Goal: Information Seeking & Learning: Learn about a topic

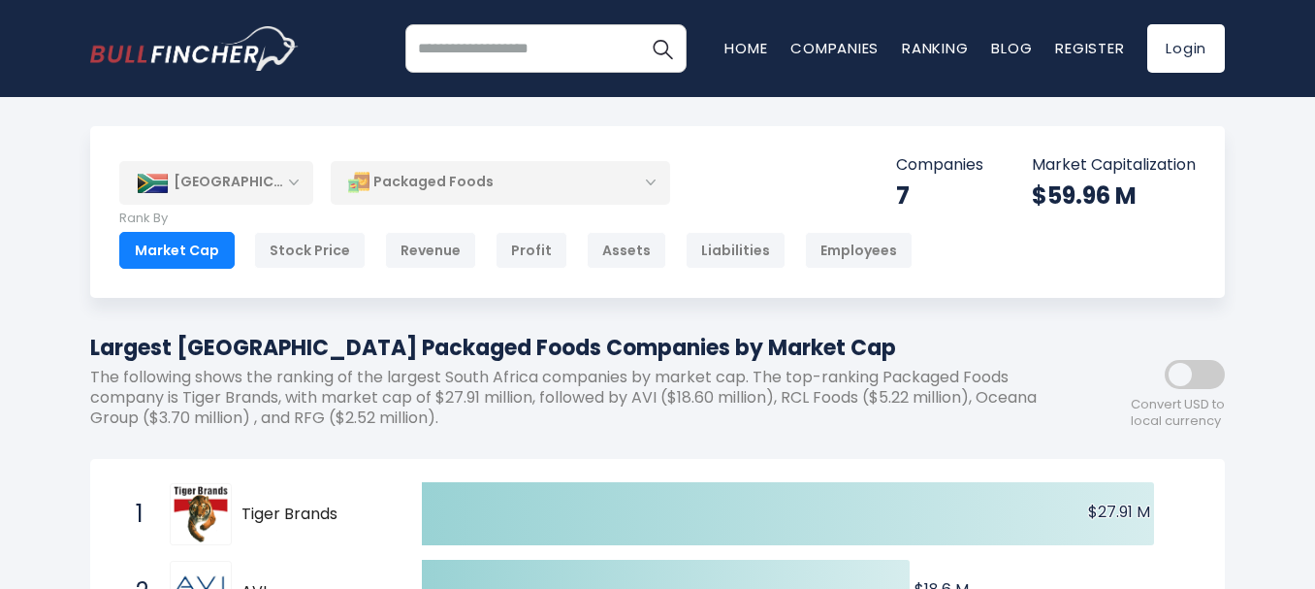
click at [203, 386] on p "The following shows the ranking of the largest South Africa companies by market…" at bounding box center [570, 398] width 960 height 60
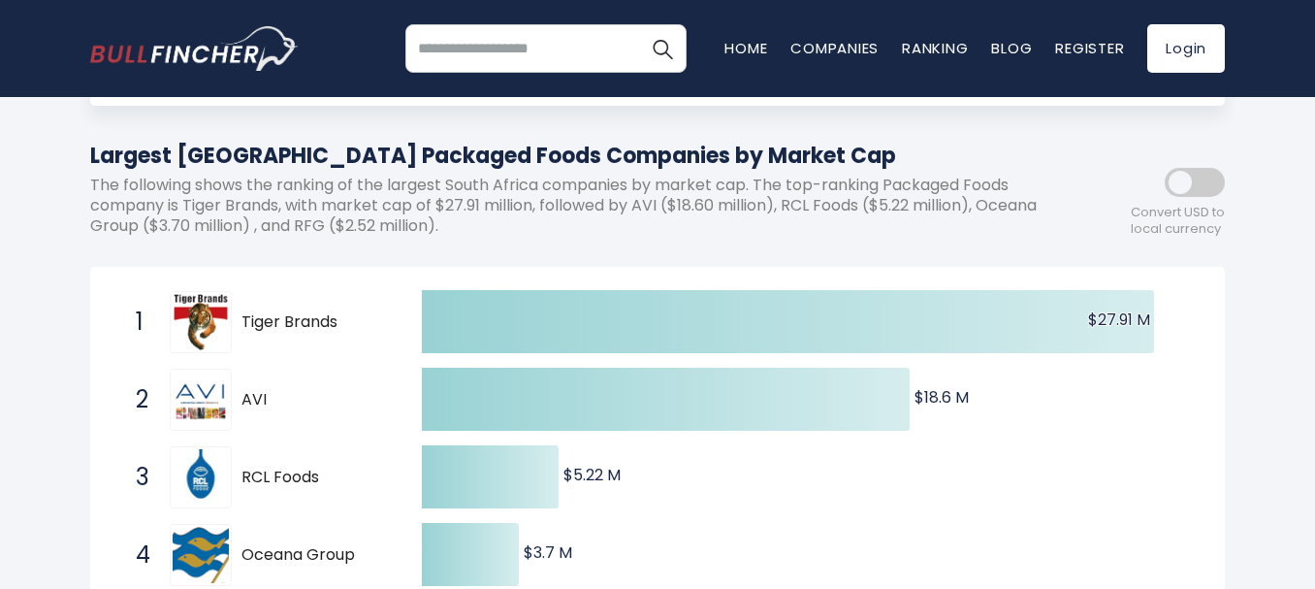
scroll to position [155, 0]
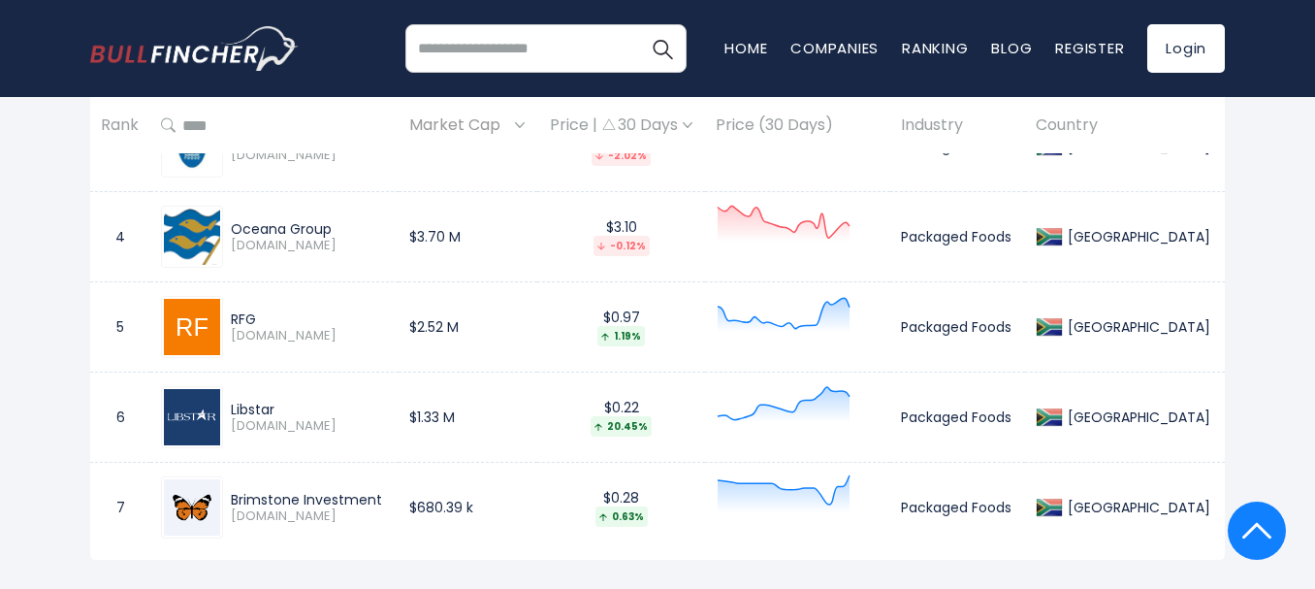
scroll to position [1203, 0]
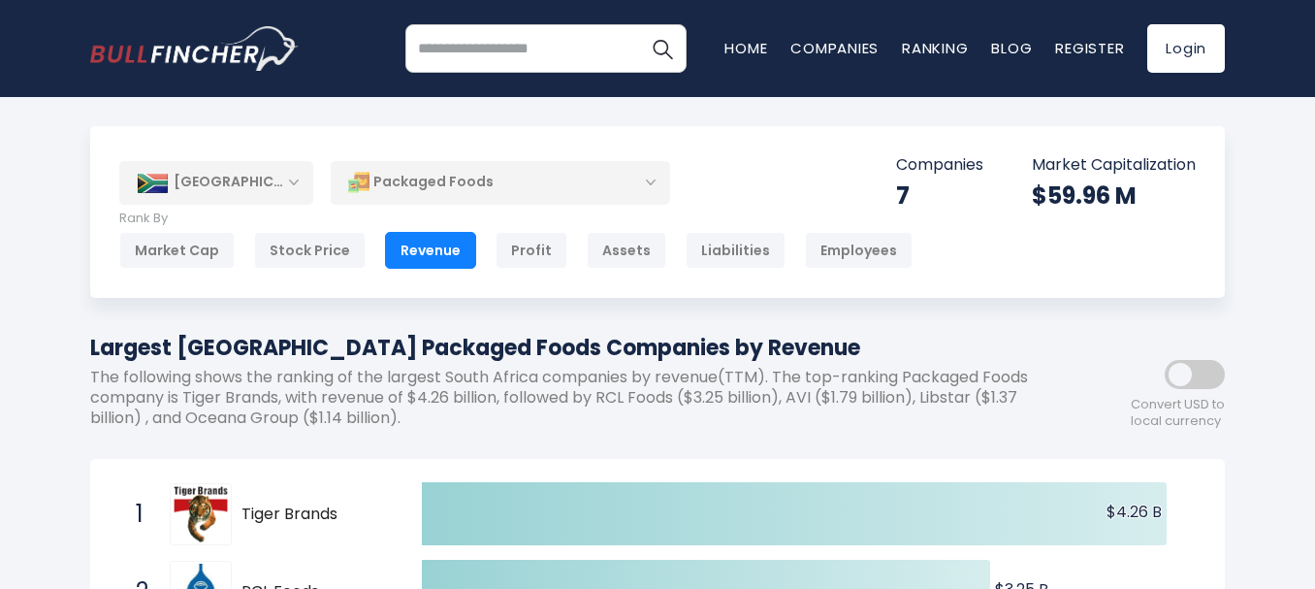
click at [117, 497] on span "1 Tiger Brands TBS.JO" at bounding box center [261, 514] width 291 height 72
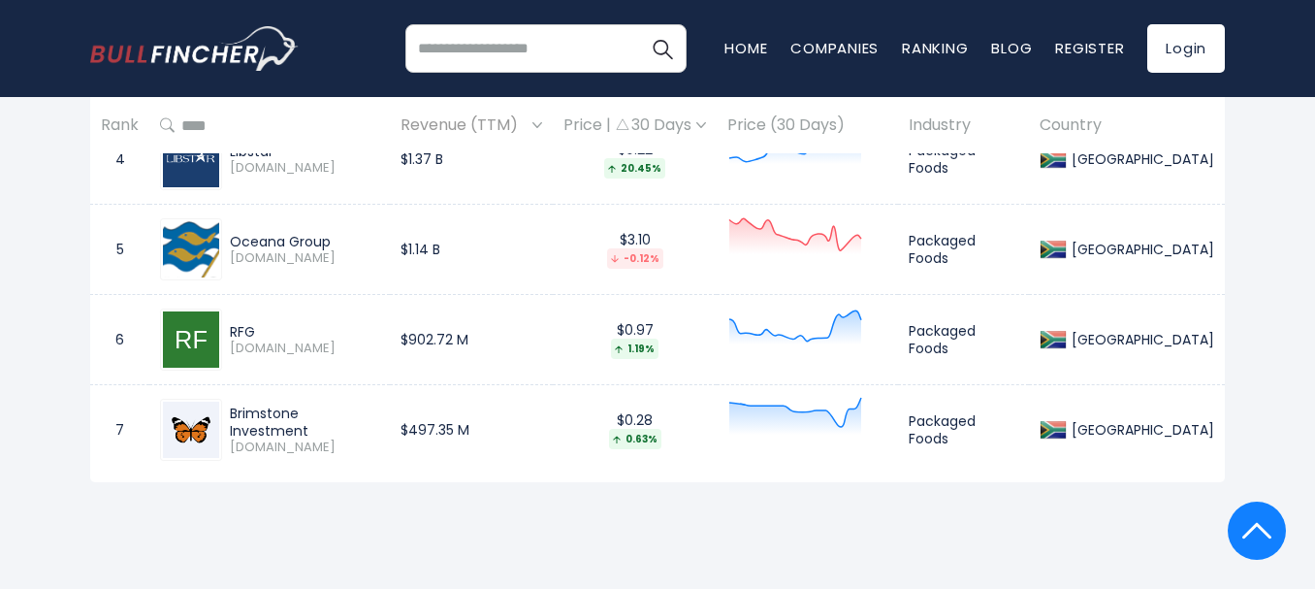
scroll to position [1280, 0]
